Goal: Navigation & Orientation: Find specific page/section

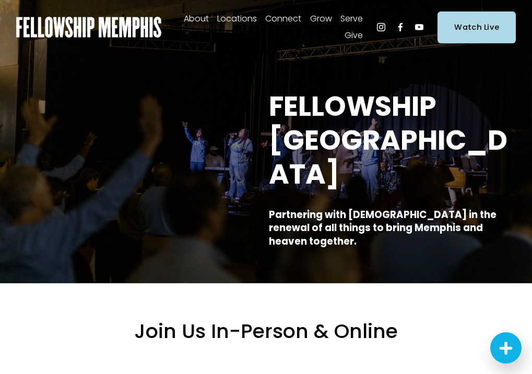
click at [0, 0] on span "In-Person" at bounding box center [0, 0] width 0 height 0
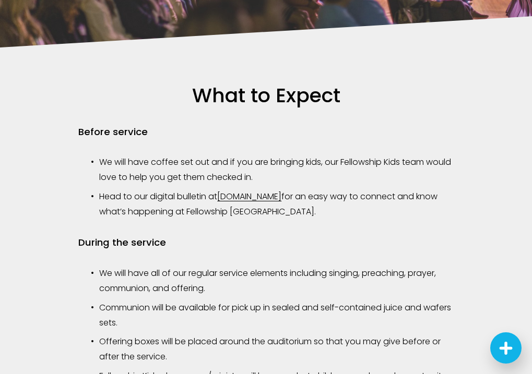
scroll to position [686, 0]
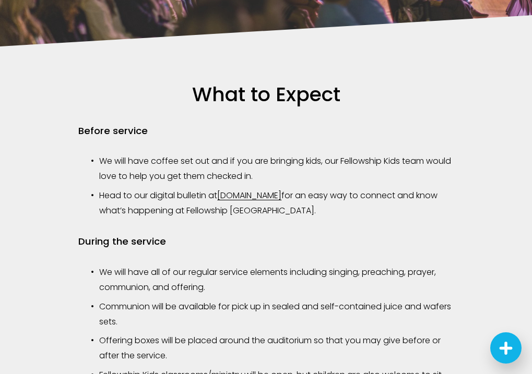
click at [266, 196] on link "fellowship.news" at bounding box center [249, 196] width 64 height 12
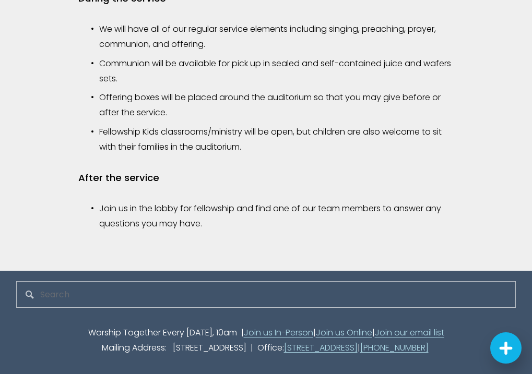
scroll to position [930, 0]
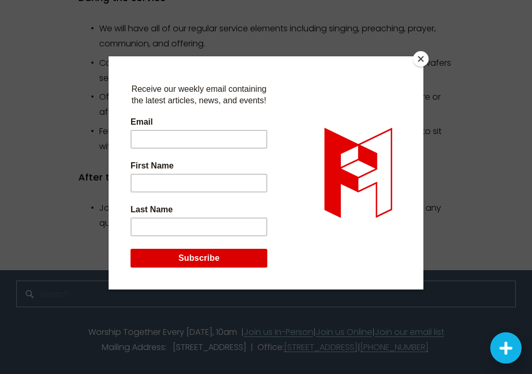
click at [422, 60] on button "Close" at bounding box center [421, 59] width 16 height 16
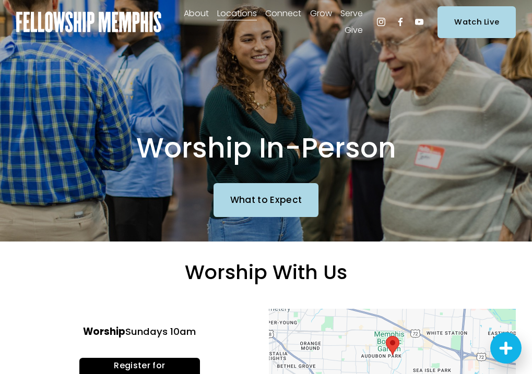
scroll to position [0, 0]
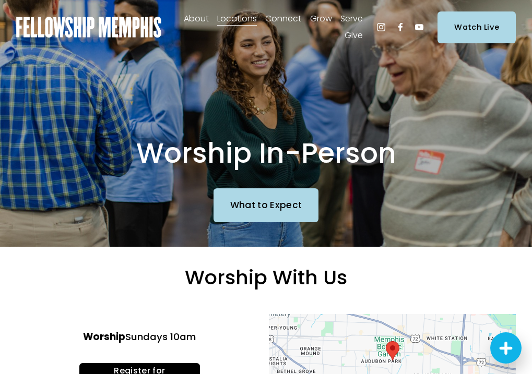
click at [0, 0] on span "Staff" at bounding box center [0, 0] width 0 height 0
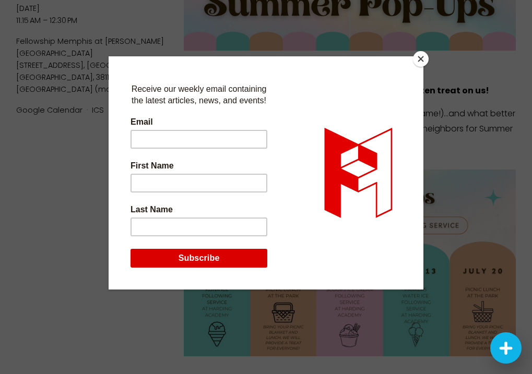
scroll to position [124, 0]
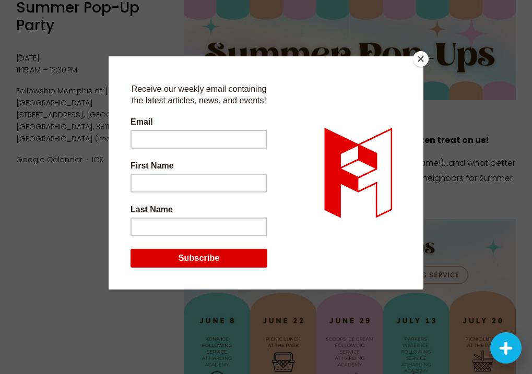
click at [422, 58] on button "Close" at bounding box center [421, 59] width 16 height 16
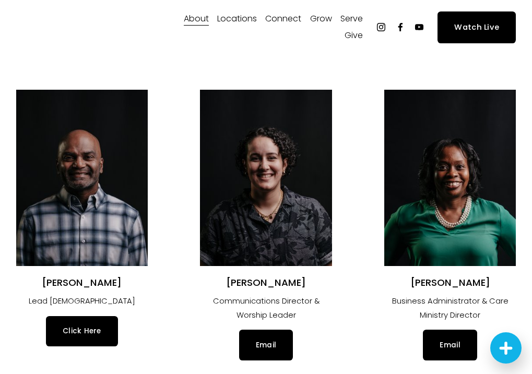
click at [0, 0] on span "Our Values" at bounding box center [0, 0] width 0 height 0
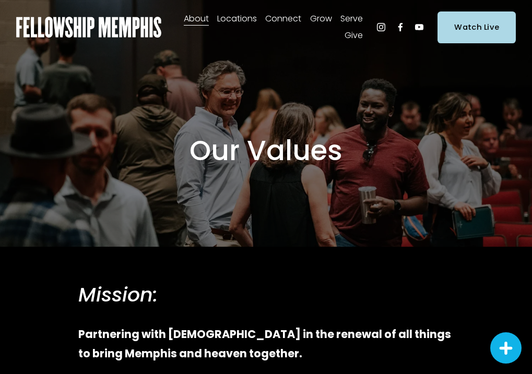
click at [0, 0] on span "Women" at bounding box center [0, 0] width 0 height 0
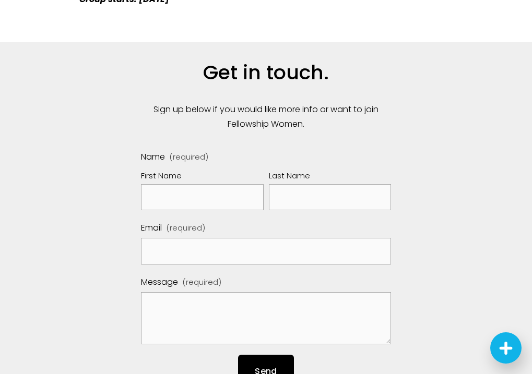
scroll to position [1488, 0]
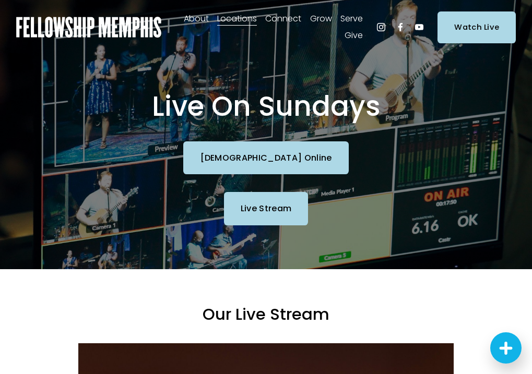
click at [0, 0] on span "Sermons" at bounding box center [0, 0] width 0 height 0
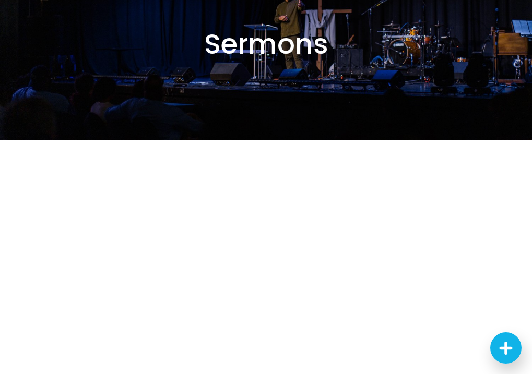
scroll to position [72, 0]
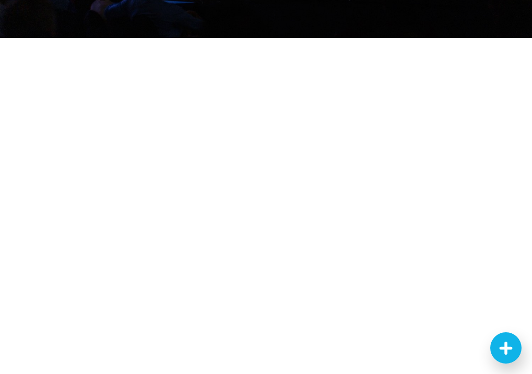
scroll to position [233, 0]
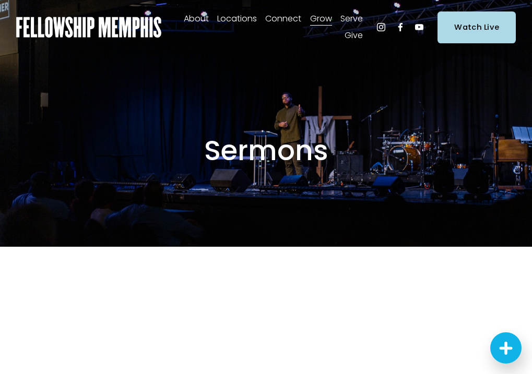
click at [0, 0] on span "In-Person" at bounding box center [0, 0] width 0 height 0
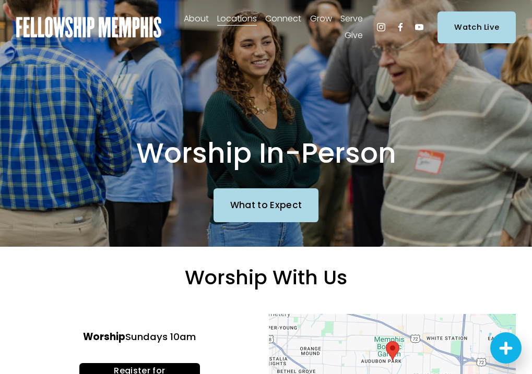
click at [0, 0] on span "Sermons" at bounding box center [0, 0] width 0 height 0
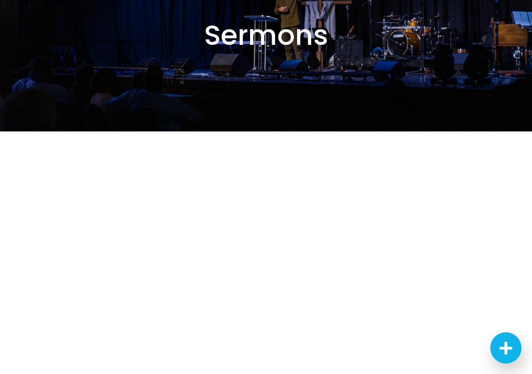
scroll to position [116, 0]
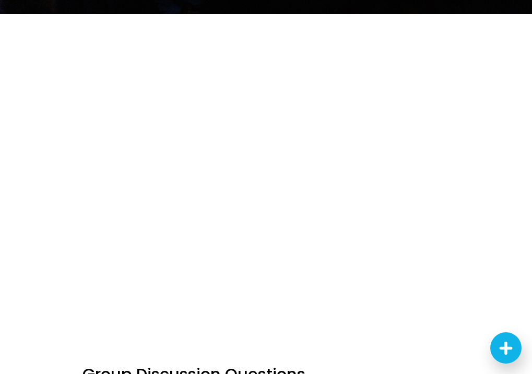
scroll to position [236, 0]
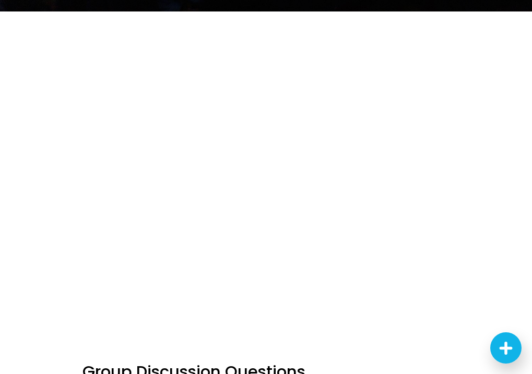
scroll to position [233, 0]
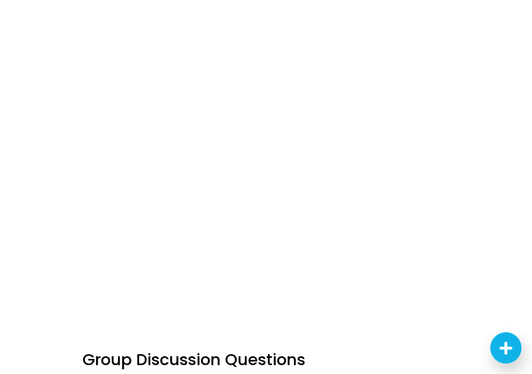
scroll to position [252, 0]
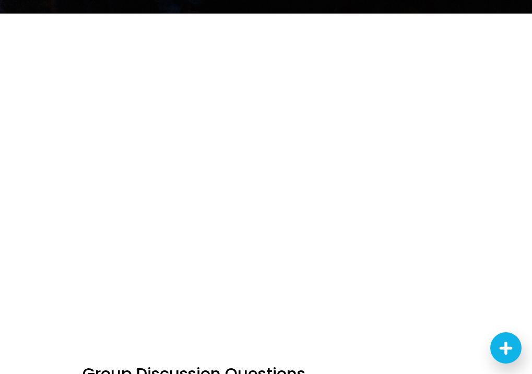
scroll to position [233, 0]
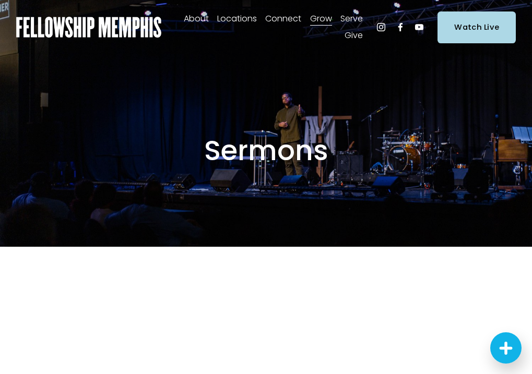
click at [253, 18] on span "Locations" at bounding box center [237, 18] width 40 height 15
click at [466, 40] on link "Watch Live" at bounding box center [477, 26] width 78 height 31
